Goal: Task Accomplishment & Management: Complete application form

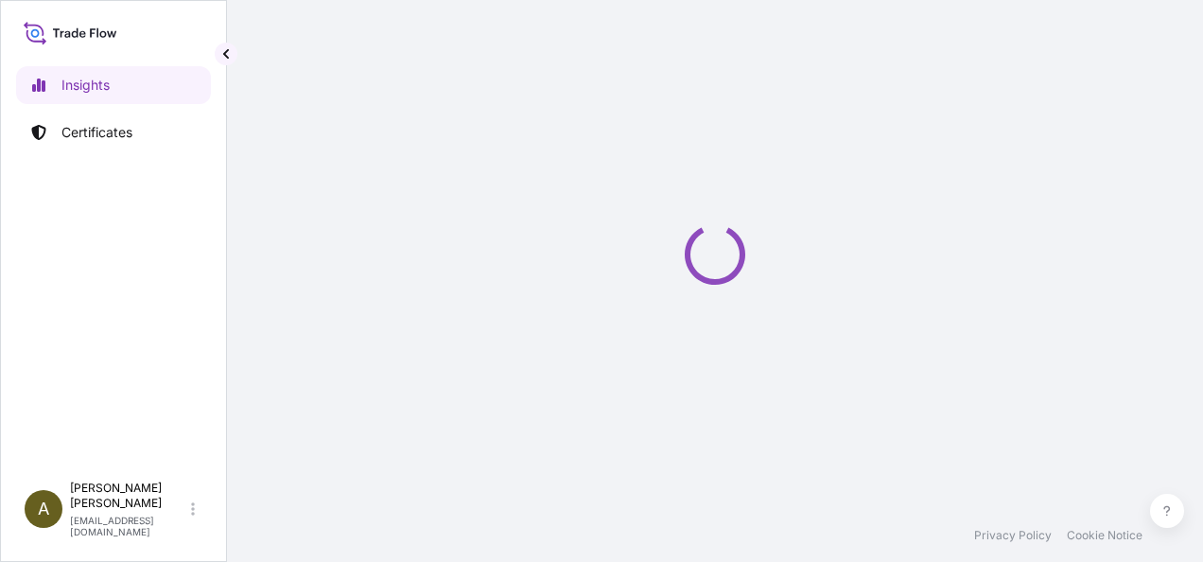
select select "2025"
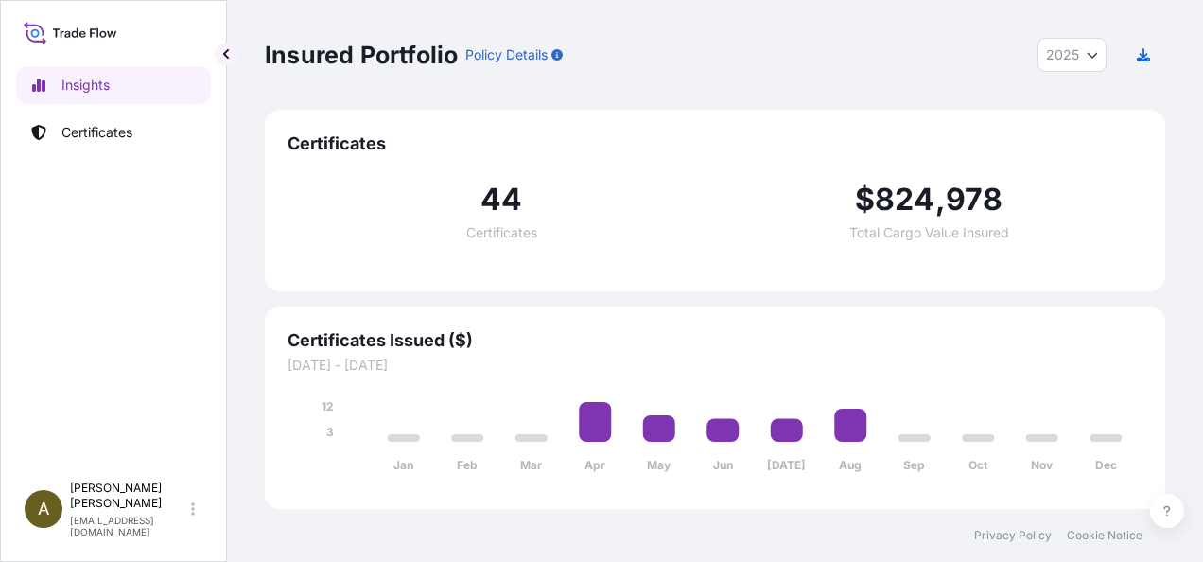
click at [659, 75] on div "Insured Portfolio Policy Details 2025 2025 2024 2023 2022" at bounding box center [715, 55] width 900 height 110
click at [100, 133] on p "Certificates" at bounding box center [96, 132] width 71 height 19
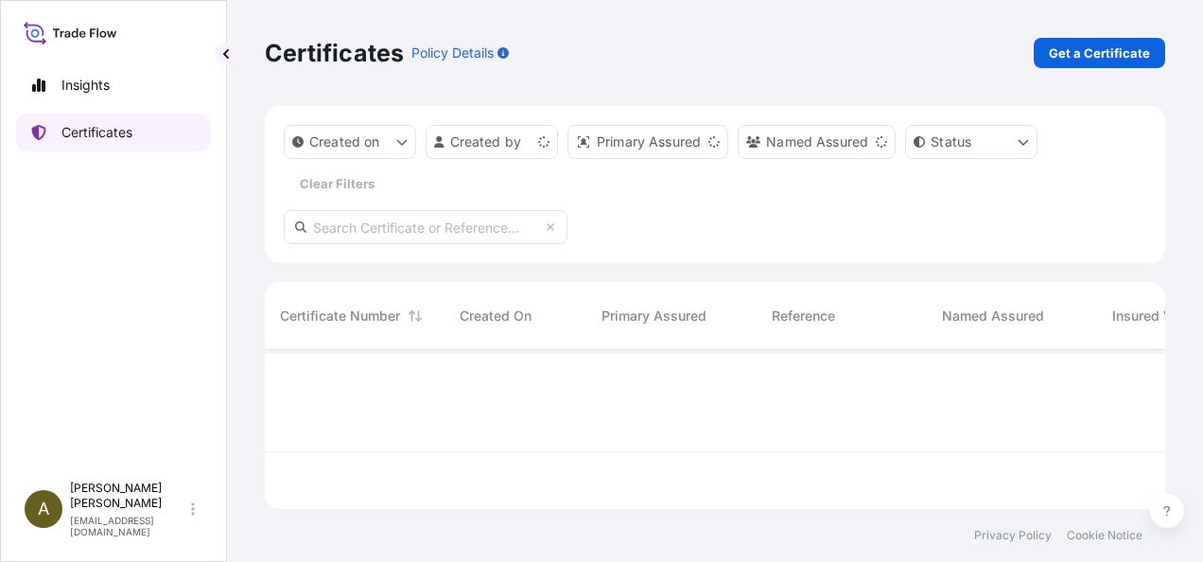
scroll to position [155, 885]
click at [1099, 55] on p "Get a Certificate" at bounding box center [1099, 52] width 101 height 19
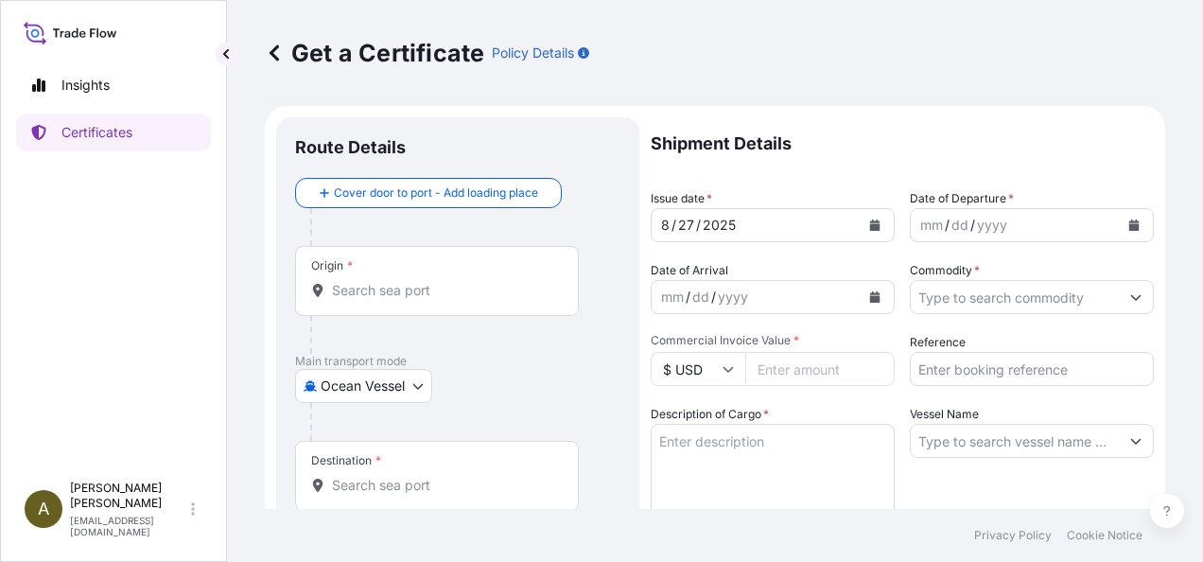
click at [420, 388] on body "Insights Certificates A [PERSON_NAME] [PERSON_NAME][EMAIL_ADDRESS][DOMAIN_NAME]…" at bounding box center [601, 281] width 1203 height 562
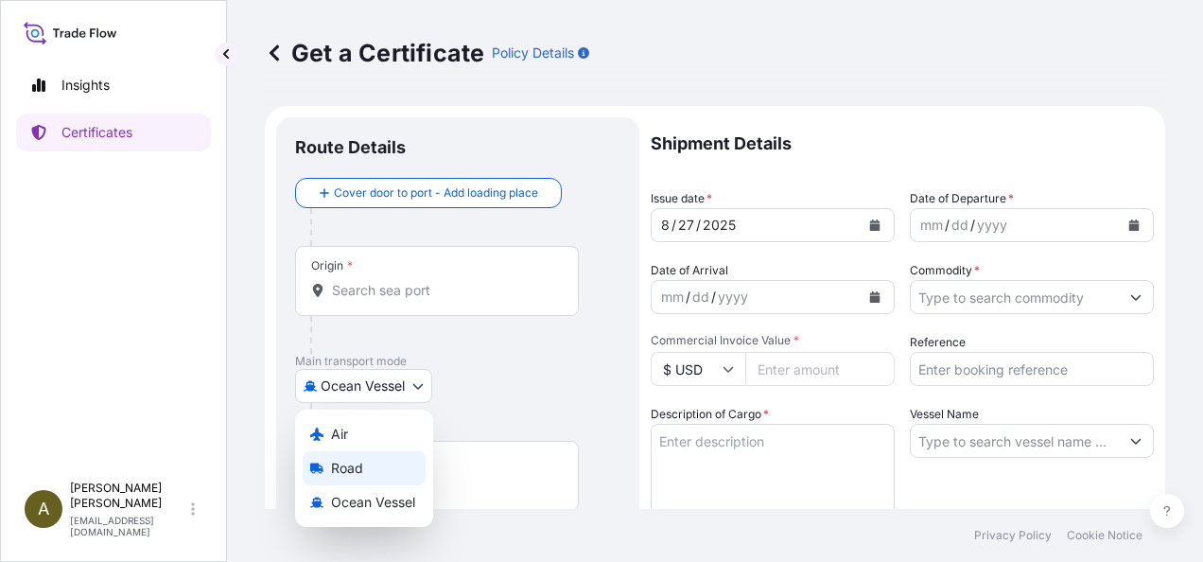
click at [337, 468] on span "Road" at bounding box center [347, 468] width 32 height 19
select select "Road"
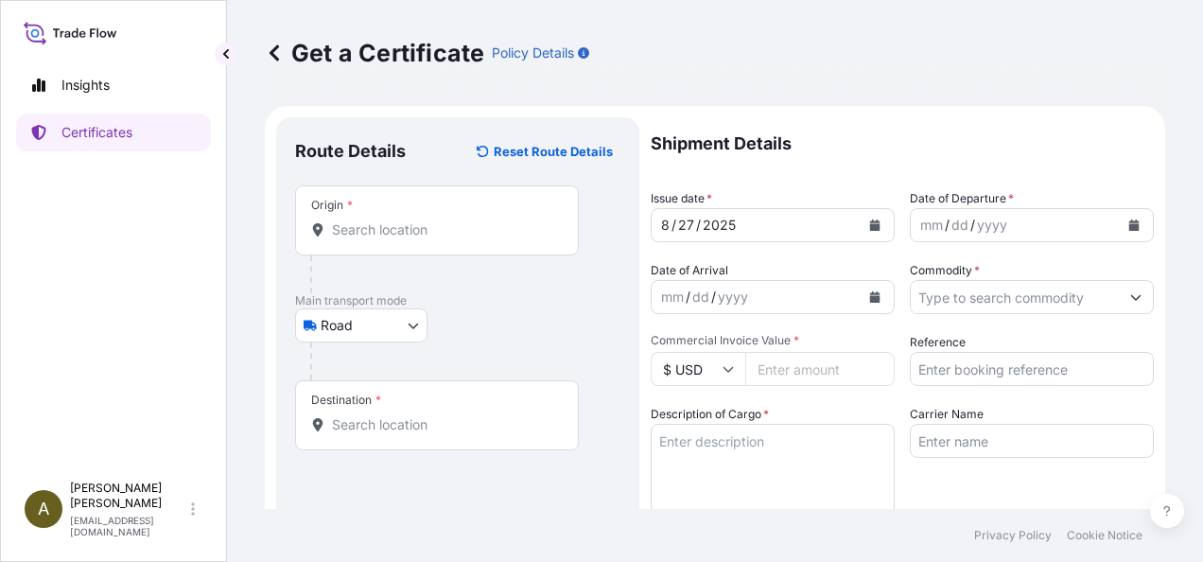
click at [361, 212] on div "Origin *" at bounding box center [437, 220] width 284 height 70
click at [361, 220] on input "Origin *" at bounding box center [443, 229] width 223 height 19
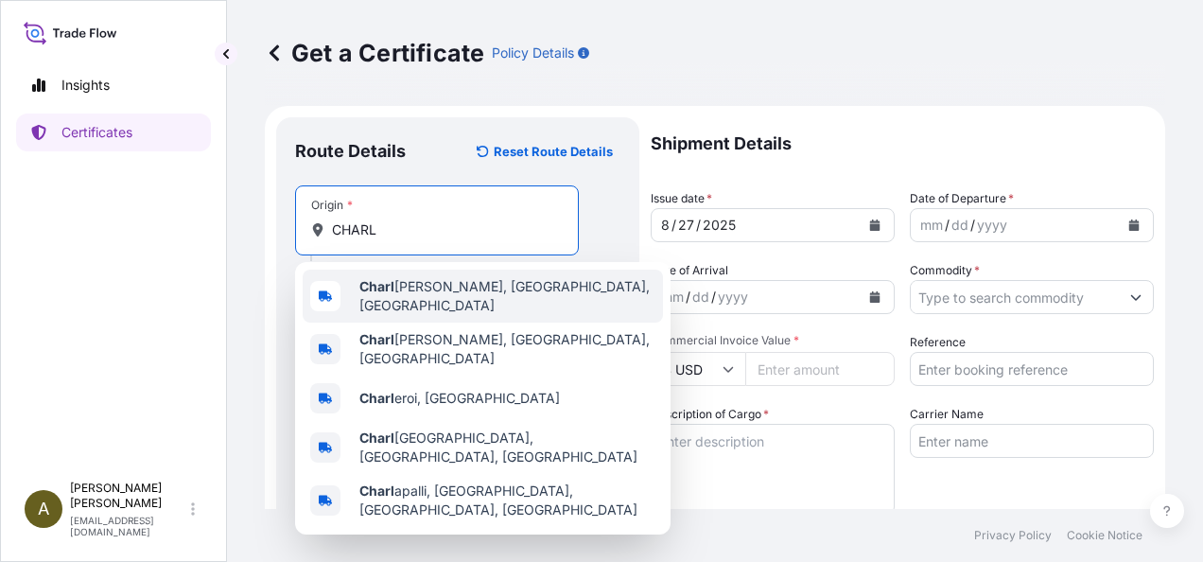
click at [419, 290] on span "[PERSON_NAME], [GEOGRAPHIC_DATA], [GEOGRAPHIC_DATA]" at bounding box center [507, 296] width 296 height 38
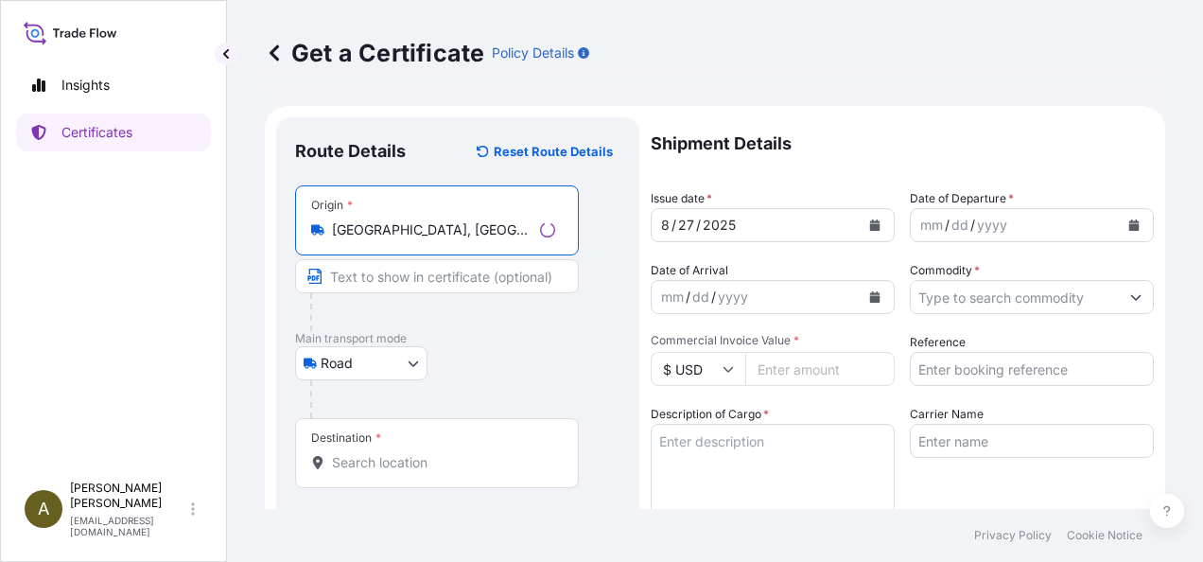
type input "[GEOGRAPHIC_DATA], [GEOGRAPHIC_DATA], [GEOGRAPHIC_DATA]"
click at [359, 458] on input "Destination *" at bounding box center [443, 462] width 223 height 19
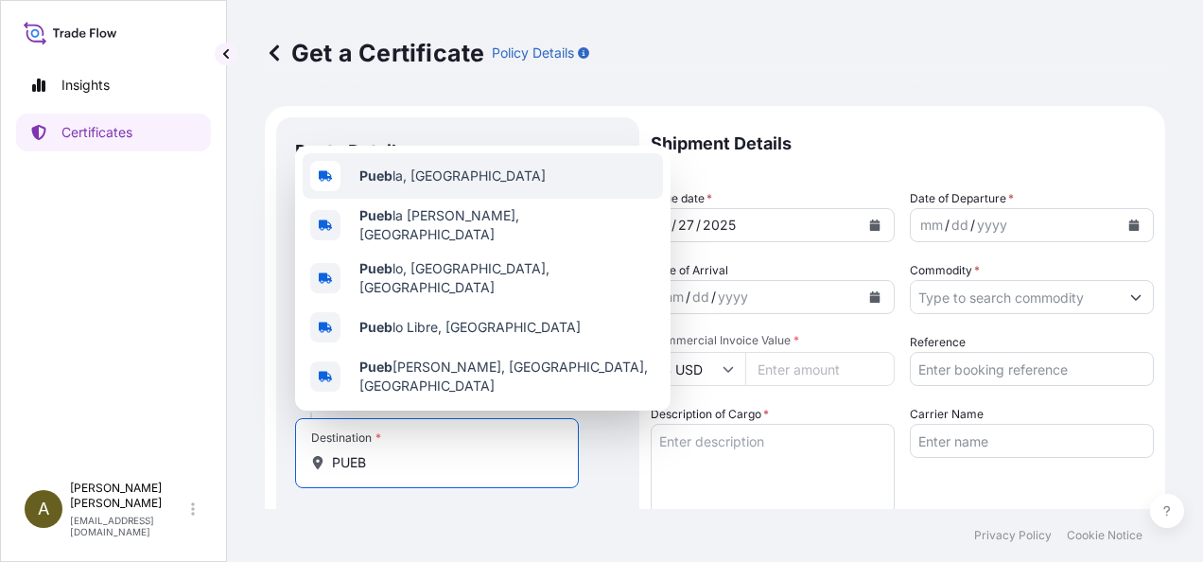
click at [454, 185] on span "Pueb la, [GEOGRAPHIC_DATA]" at bounding box center [452, 175] width 186 height 19
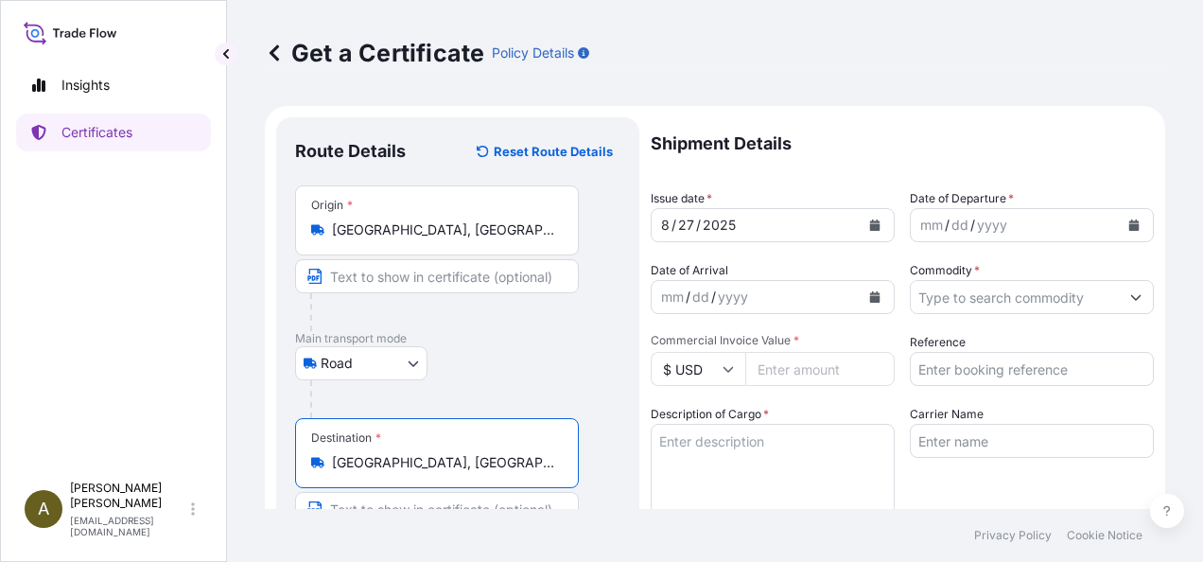
type input "[GEOGRAPHIC_DATA], [GEOGRAPHIC_DATA]"
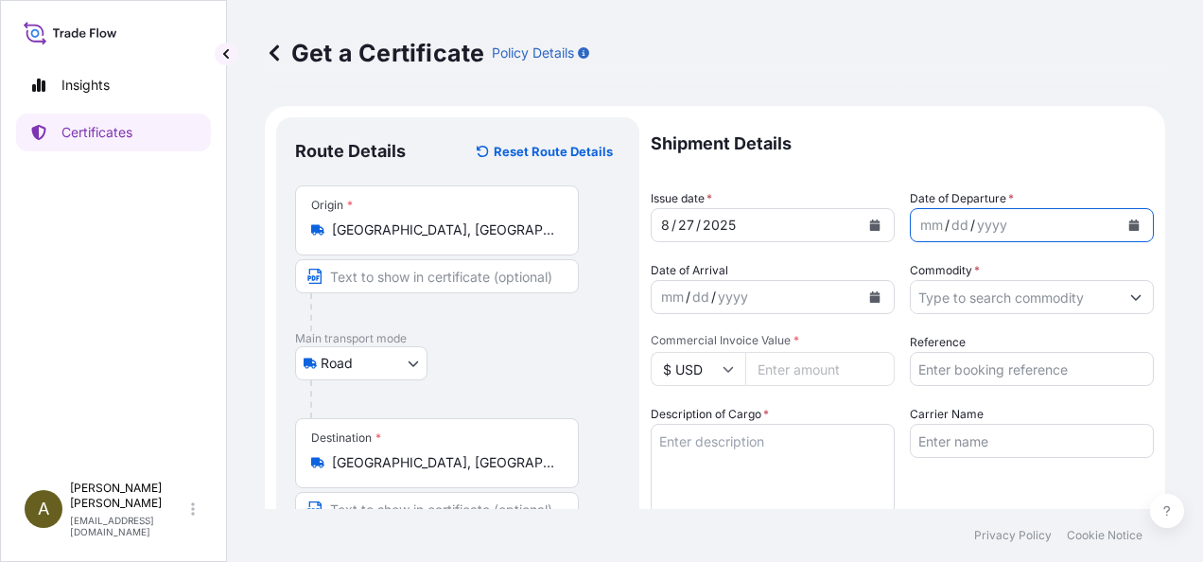
click at [1129, 227] on icon "Calendar" at bounding box center [1134, 224] width 10 height 11
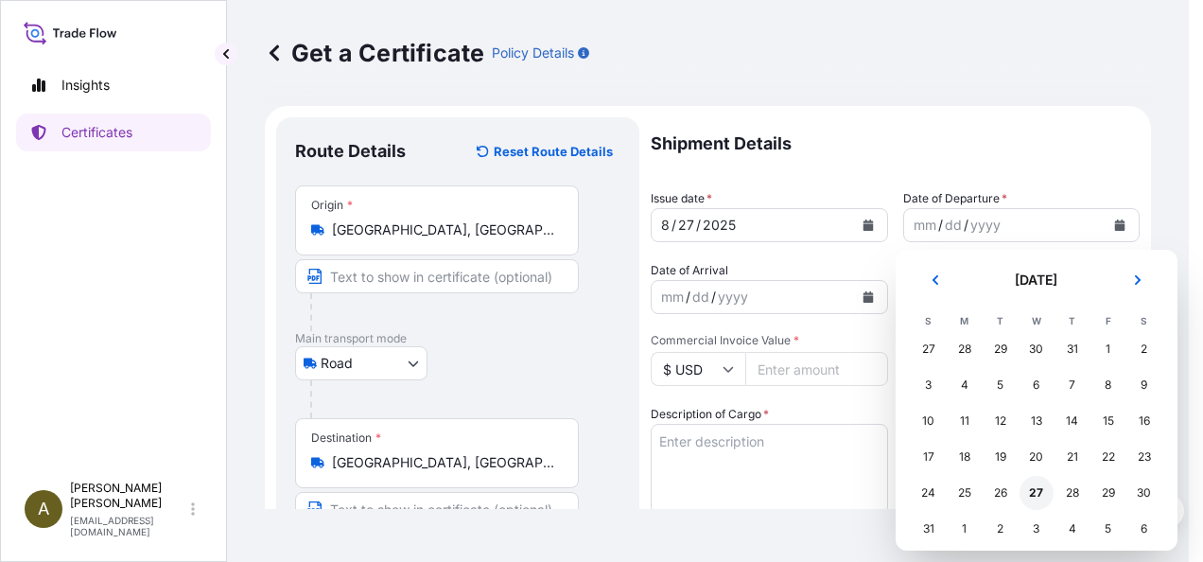
click at [1034, 494] on div "27" at bounding box center [1036, 493] width 34 height 34
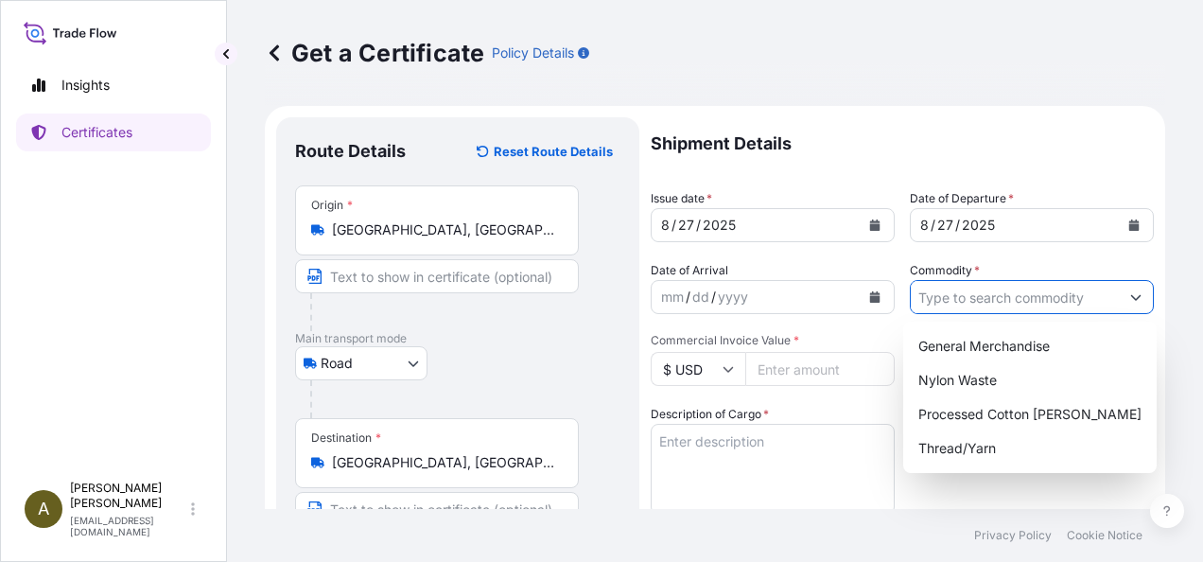
click at [1130, 294] on icon "Show suggestions" at bounding box center [1135, 296] width 11 height 11
click at [1026, 352] on div "General Merchandise" at bounding box center [1030, 346] width 238 height 34
type input "General Merchandise"
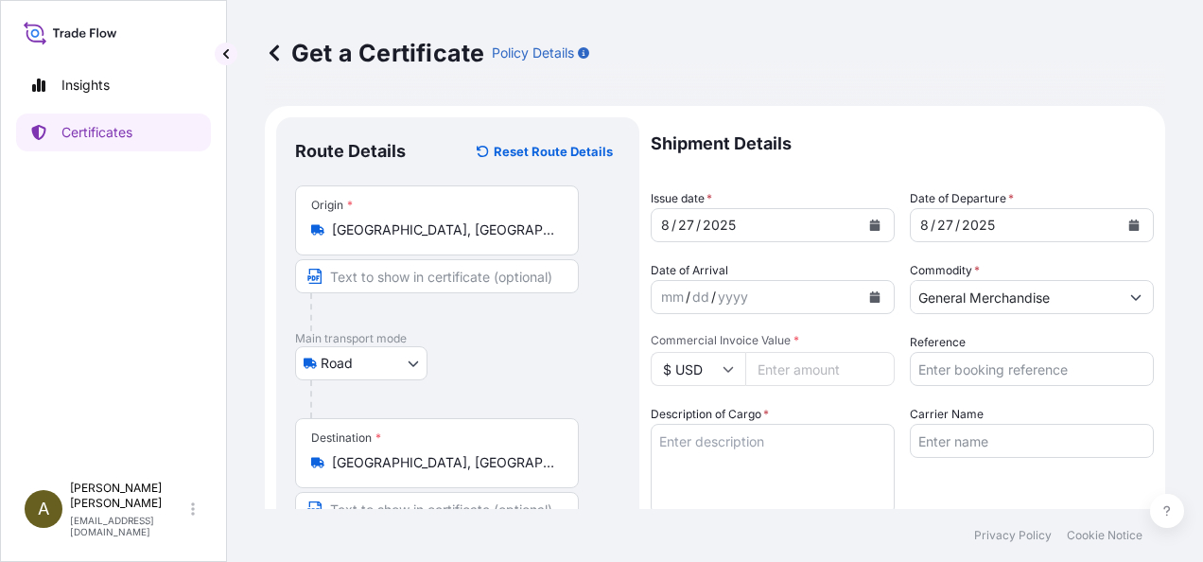
click at [796, 375] on input "Commercial Invoice Value *" at bounding box center [819, 369] width 149 height 34
type input "8523.18"
type input "196829"
drag, startPoint x: 741, startPoint y: 448, endPoint x: 582, endPoint y: 443, distance: 158.9
click at [605, 439] on form "Route Details Reset Route Details Place of loading Road / Inland Road / Inland …" at bounding box center [715, 558] width 900 height 905
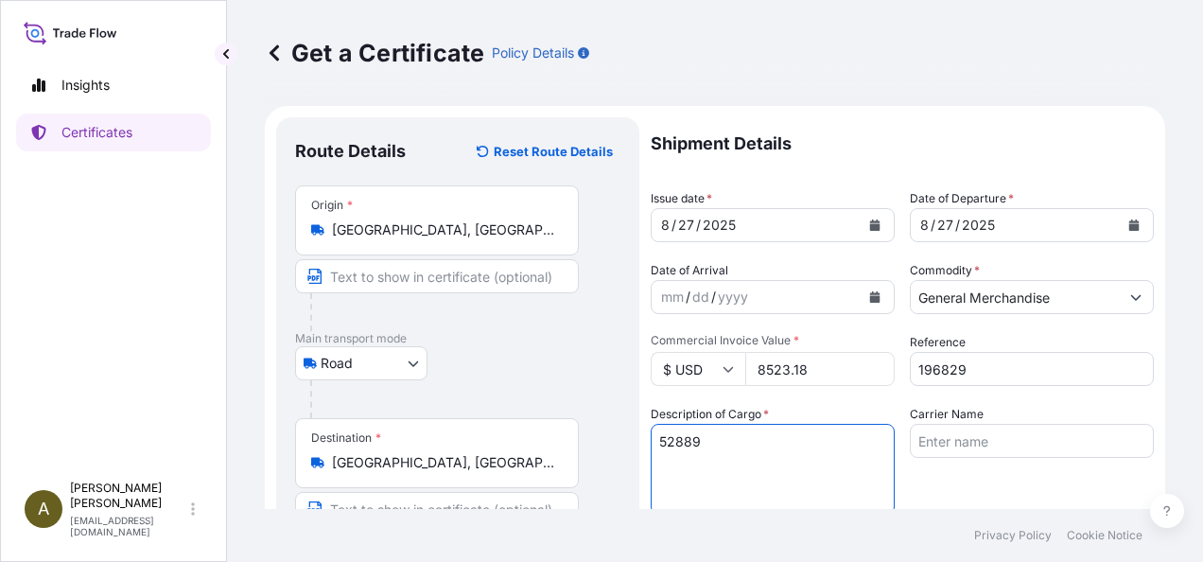
type textarea "52889"
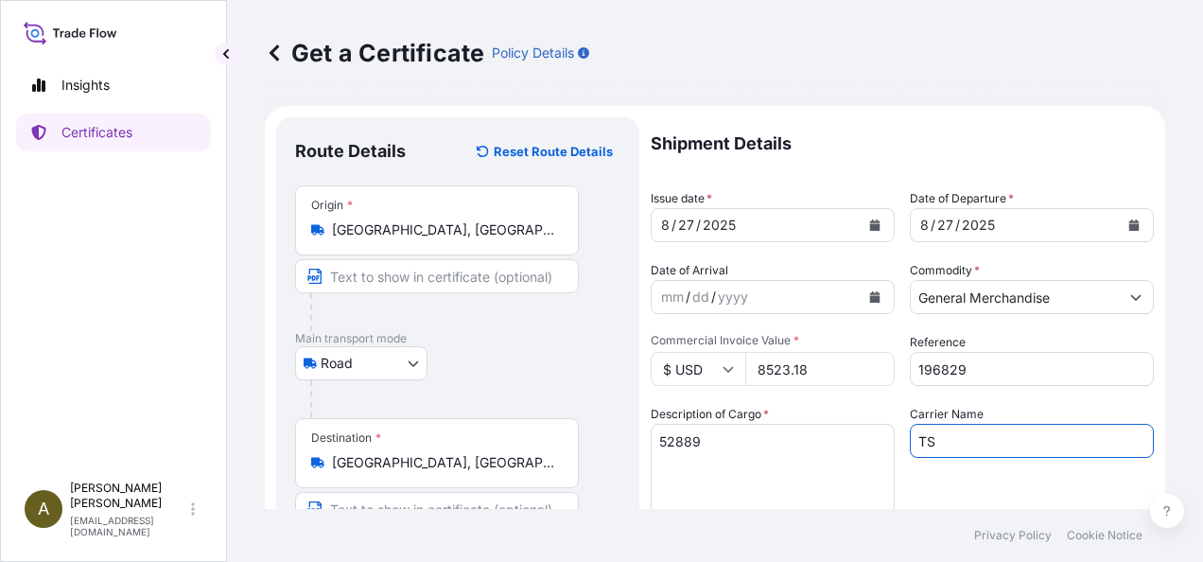
type input "TSI"
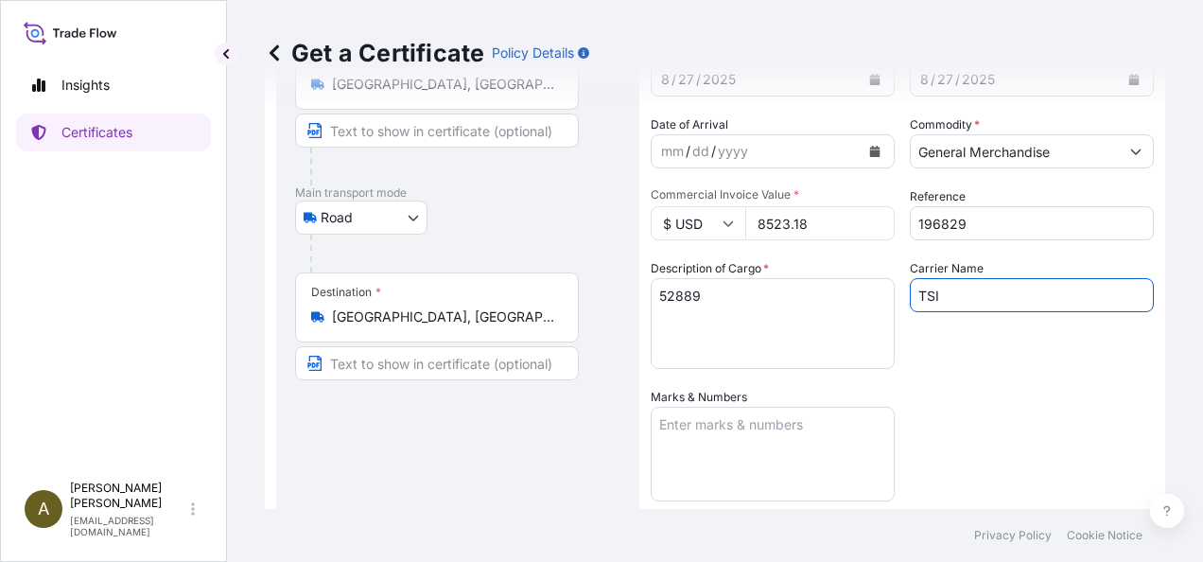
scroll to position [331, 0]
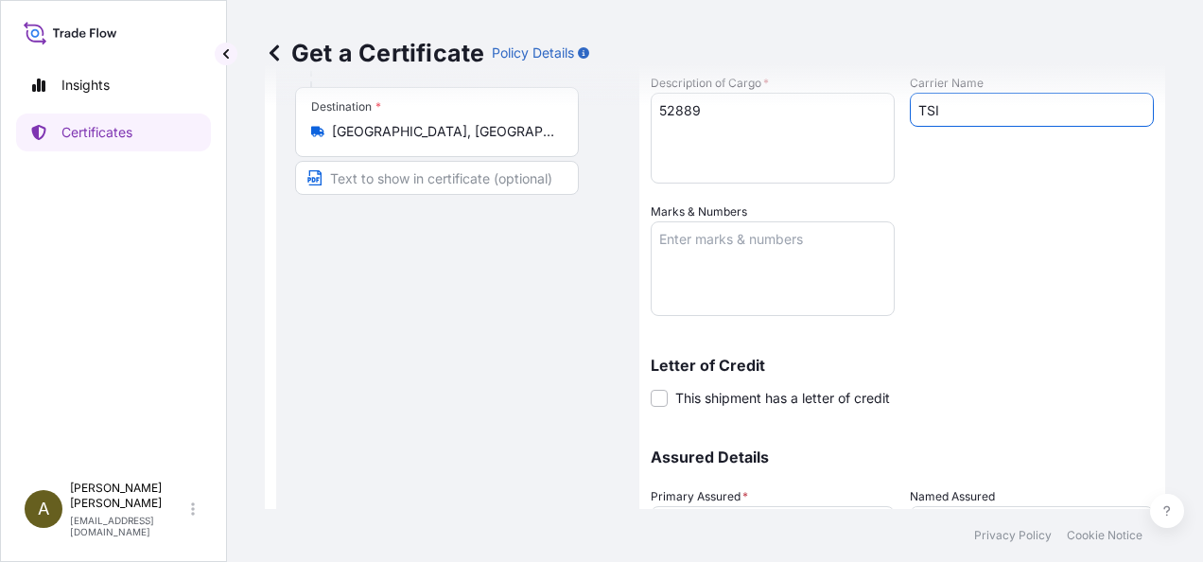
click at [738, 247] on textarea "Marks & Numbers" at bounding box center [773, 268] width 244 height 95
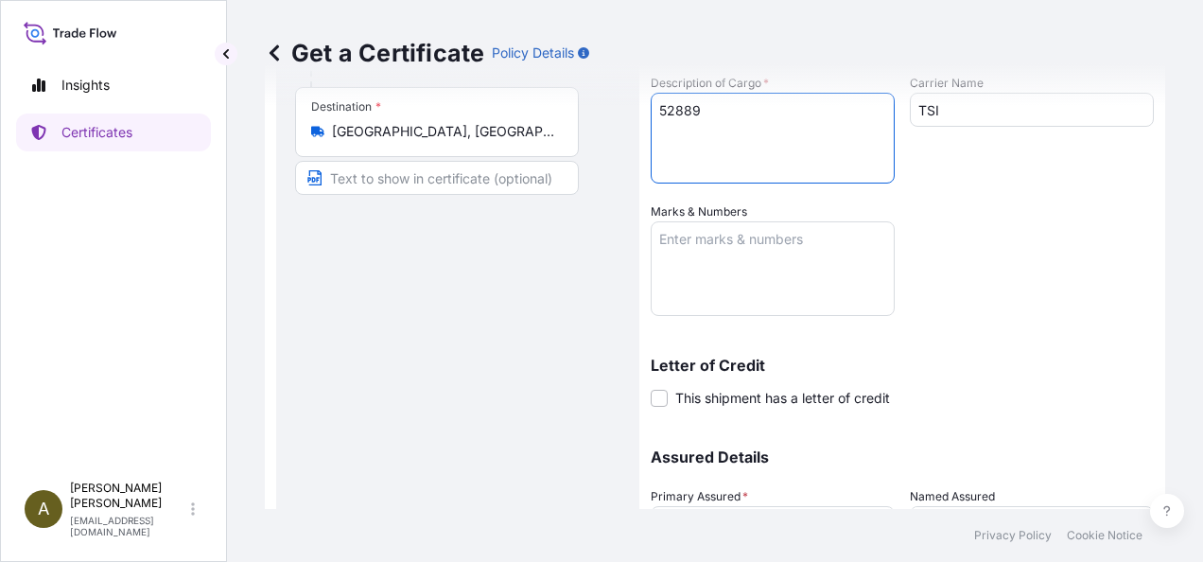
drag, startPoint x: 709, startPoint y: 113, endPoint x: 603, endPoint y: 108, distance: 106.0
click at [603, 108] on form "Route Details Reset Route Details Place of loading Road / Inland Road / Inland …" at bounding box center [715, 227] width 900 height 905
type textarea "COTTON WASTE (HTS 5202.99)"
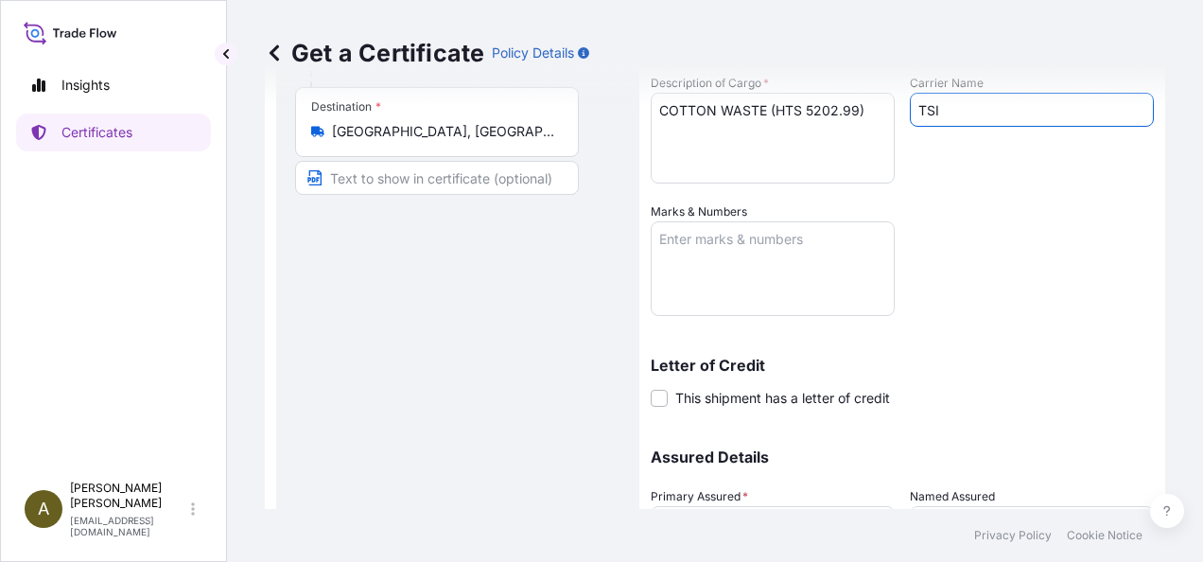
click at [752, 274] on textarea "Marks & Numbers" at bounding box center [773, 268] width 244 height 95
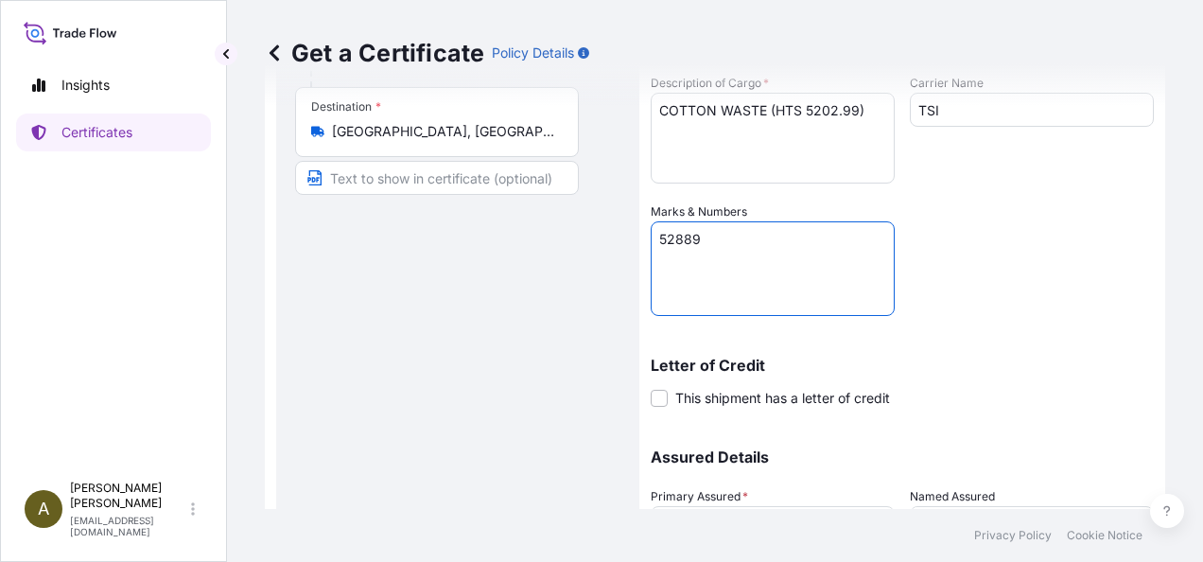
type textarea "52889"
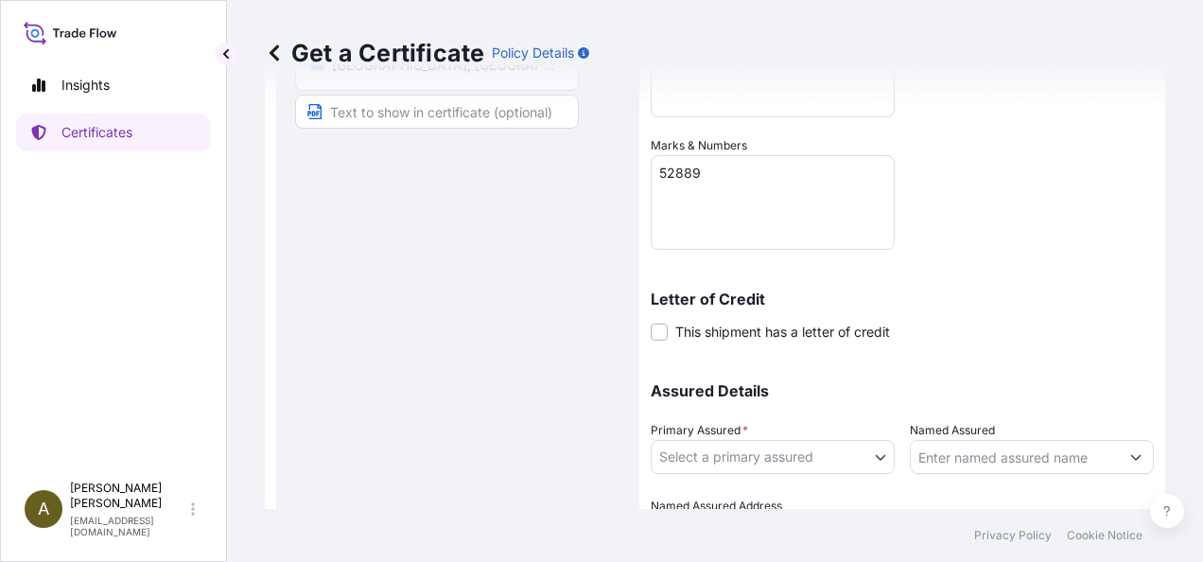
scroll to position [501, 0]
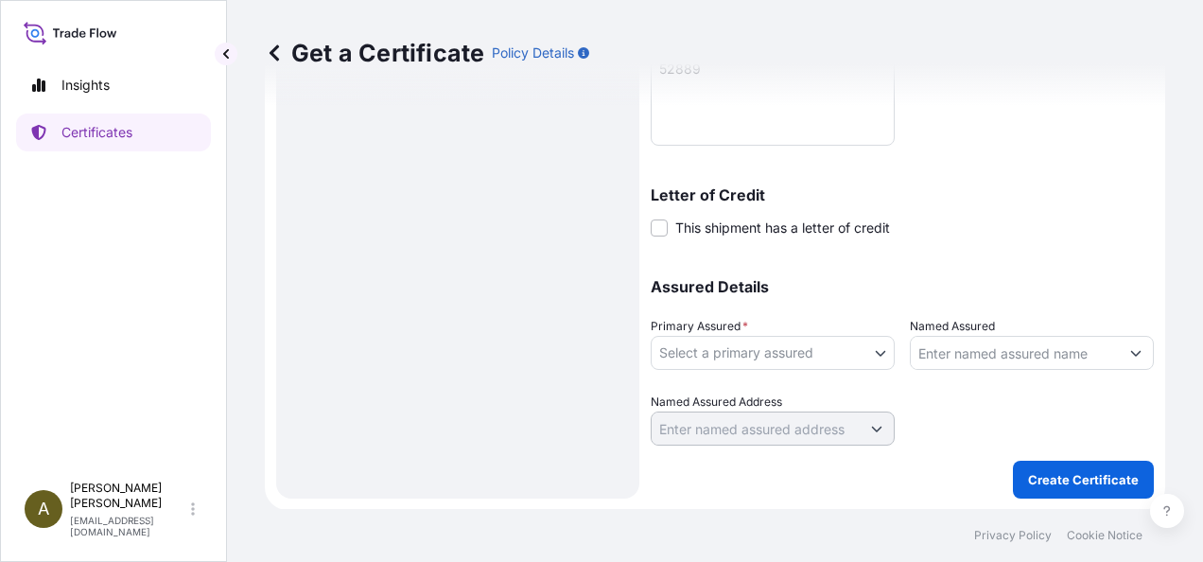
click at [865, 356] on body "Insights Certificates A [PERSON_NAME] [PERSON_NAME][EMAIL_ADDRESS][DOMAIN_NAME]…" at bounding box center [601, 281] width 1203 height 562
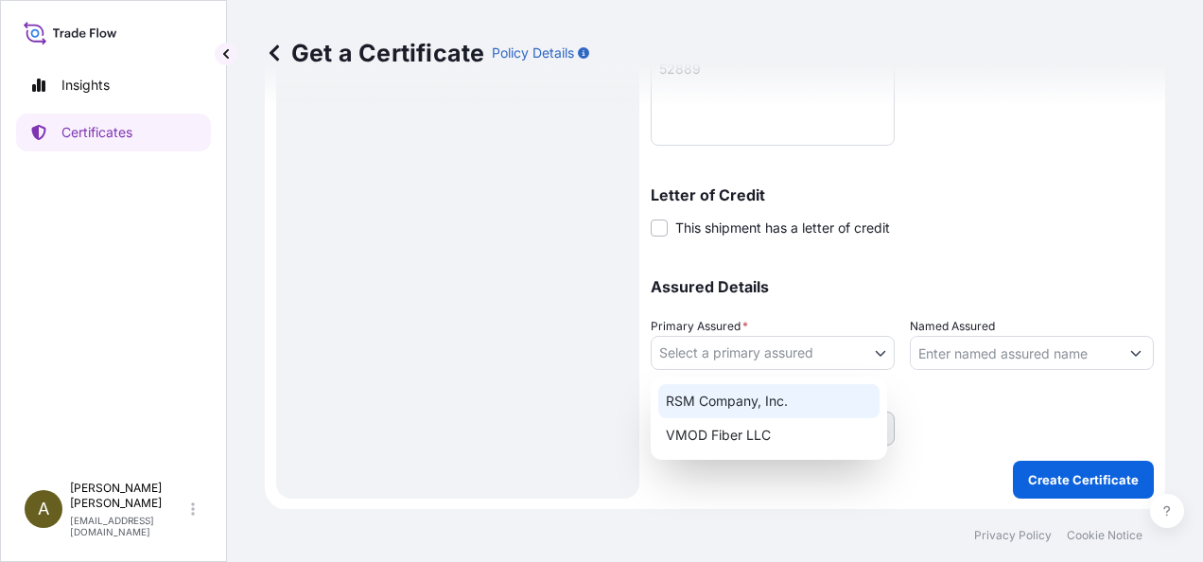
click at [770, 408] on div "RSM Company, Inc." at bounding box center [768, 401] width 221 height 34
select select "31552"
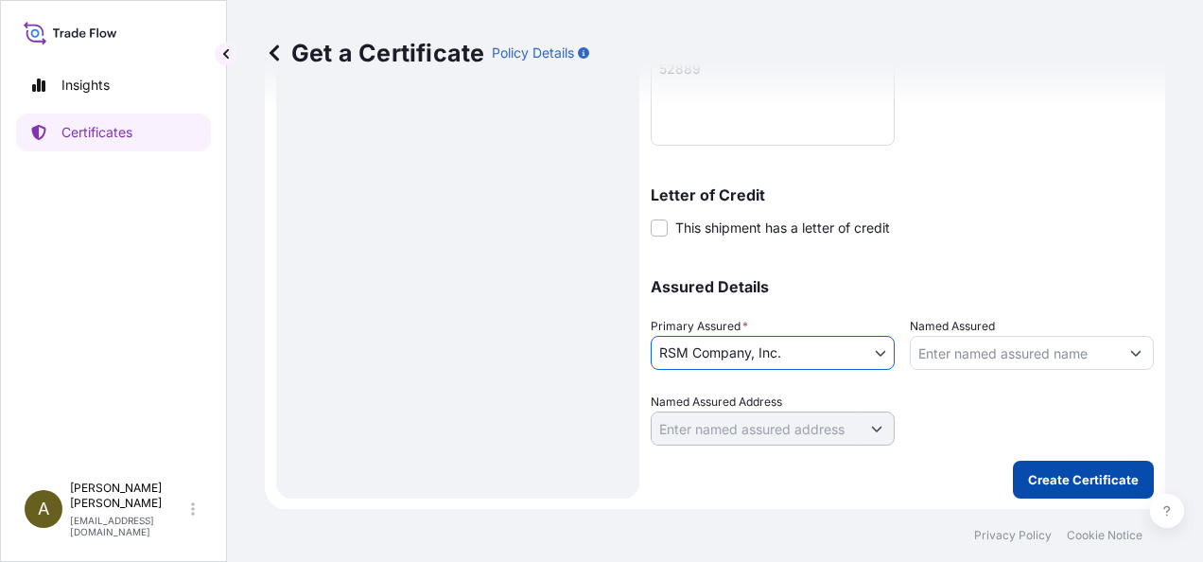
click at [1055, 487] on p "Create Certificate" at bounding box center [1083, 479] width 111 height 19
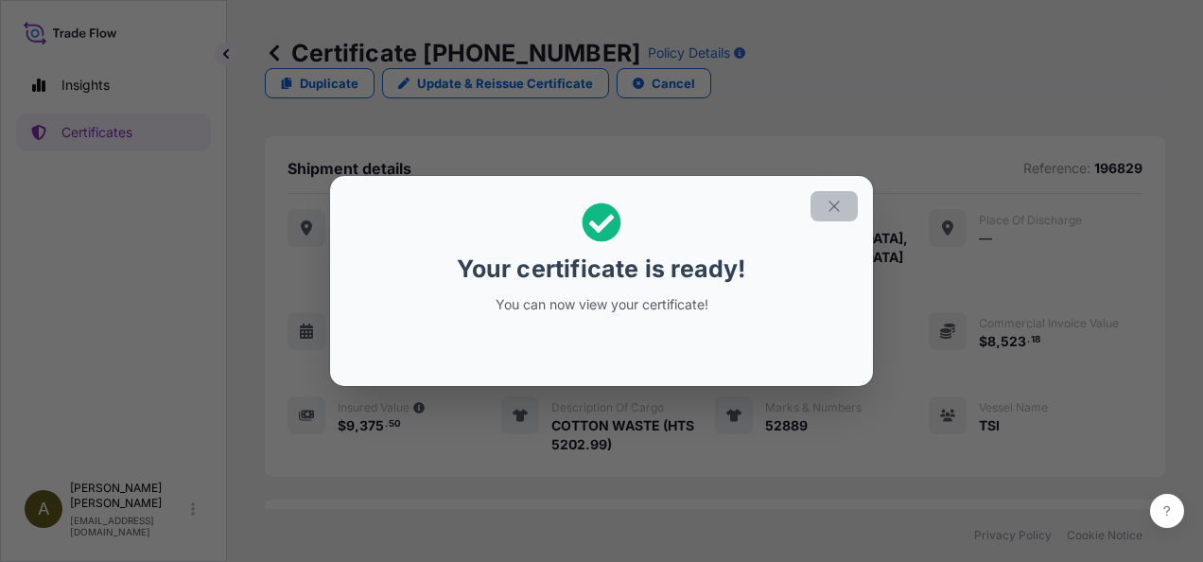
click at [840, 213] on icon "button" at bounding box center [833, 206] width 17 height 17
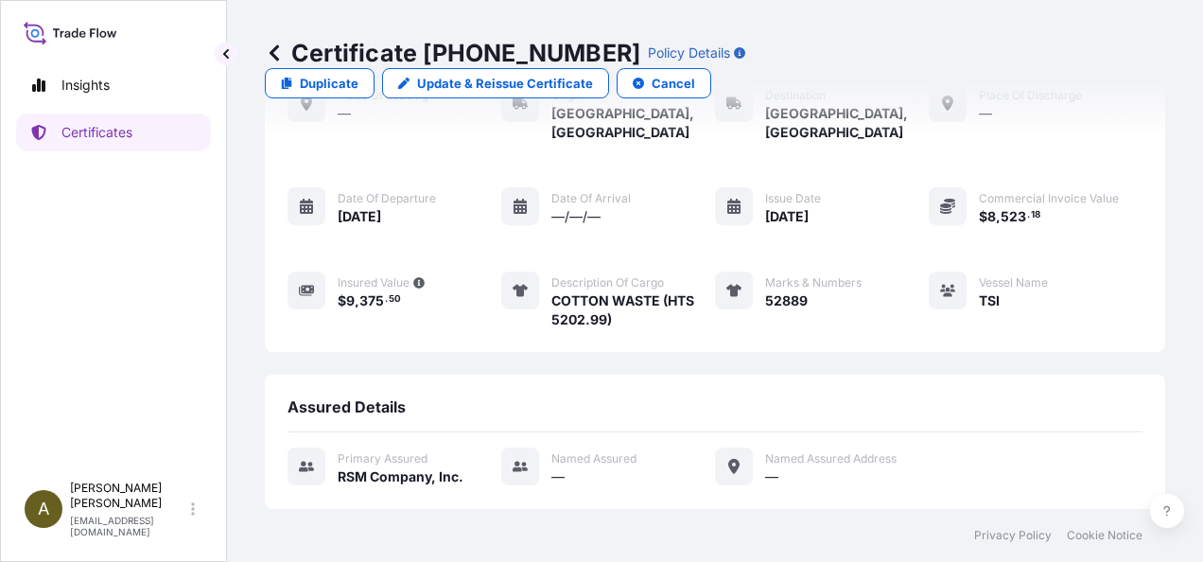
scroll to position [272, 0]
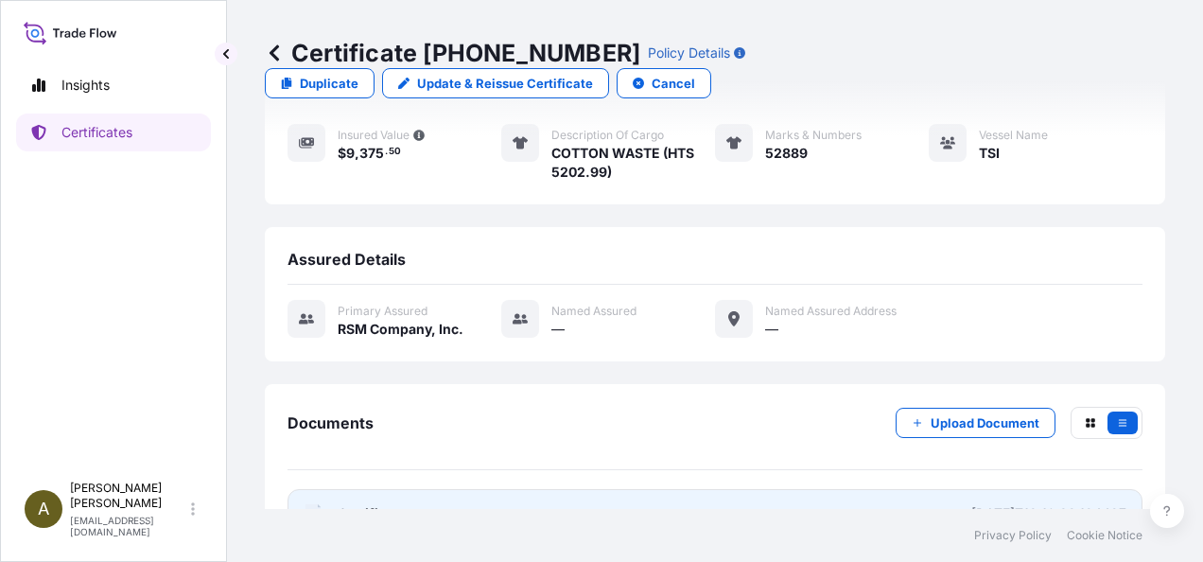
click at [463, 489] on link "PDF Certificate [DATE]T18:10:38.124427" at bounding box center [714, 513] width 855 height 49
